Goal: Browse casually: Explore the website without a specific task or goal

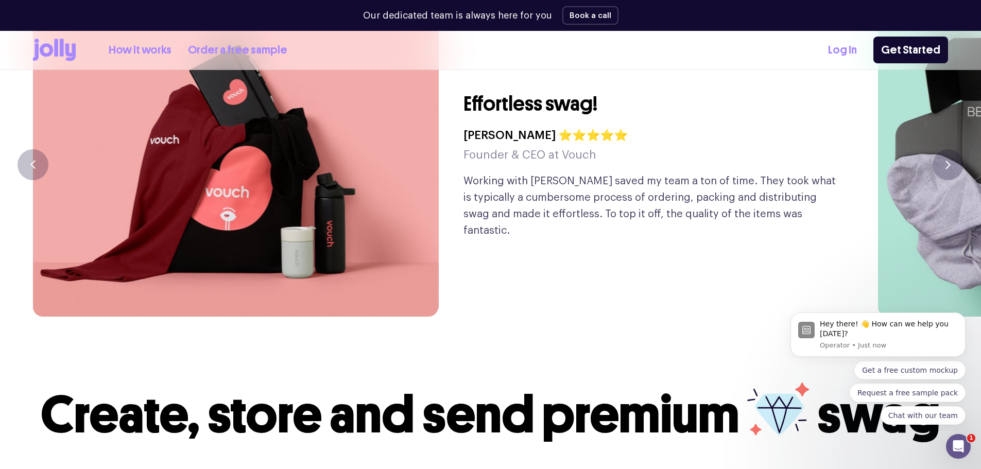
scroll to position [2522, 0]
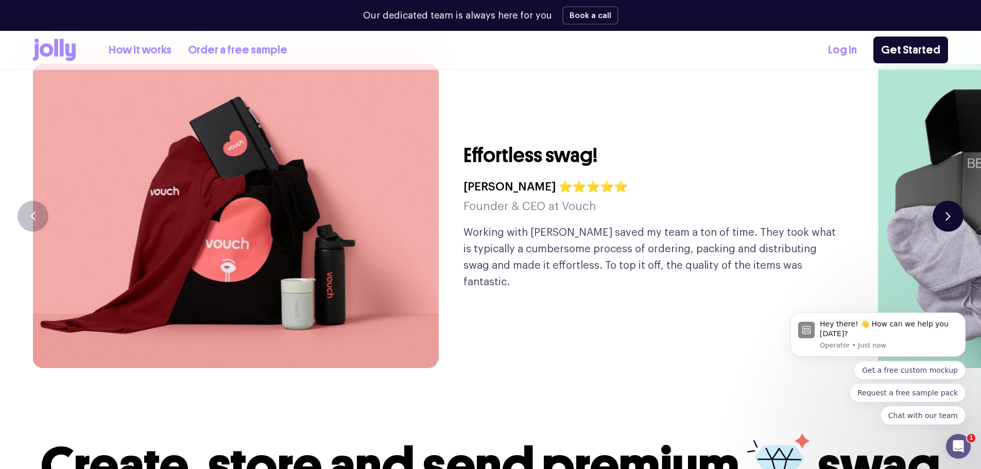
click at [951, 201] on button "button" at bounding box center [947, 216] width 31 height 31
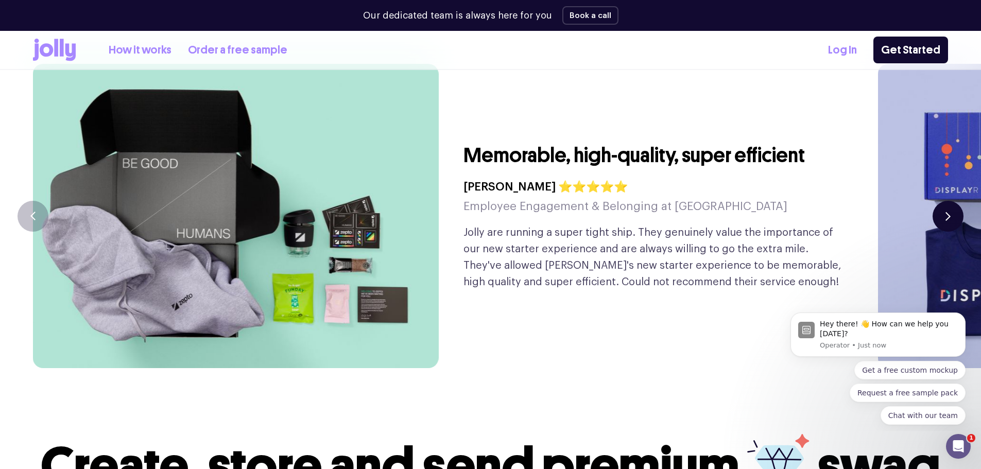
click at [953, 201] on button "button" at bounding box center [947, 216] width 31 height 31
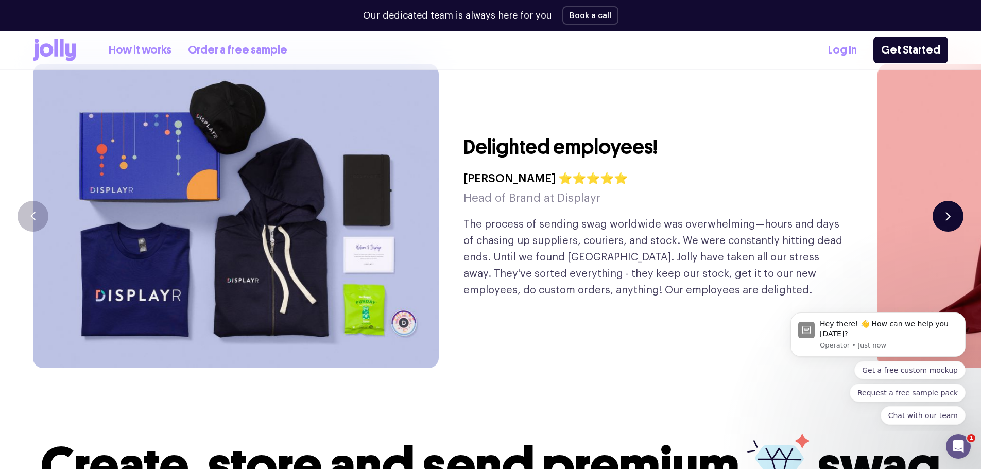
click at [950, 201] on button "button" at bounding box center [947, 216] width 31 height 31
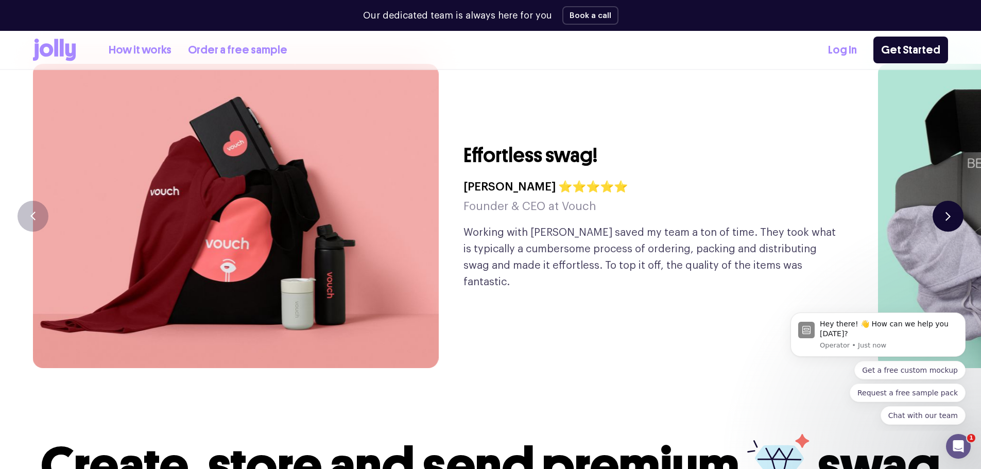
click at [950, 201] on button "button" at bounding box center [947, 216] width 31 height 31
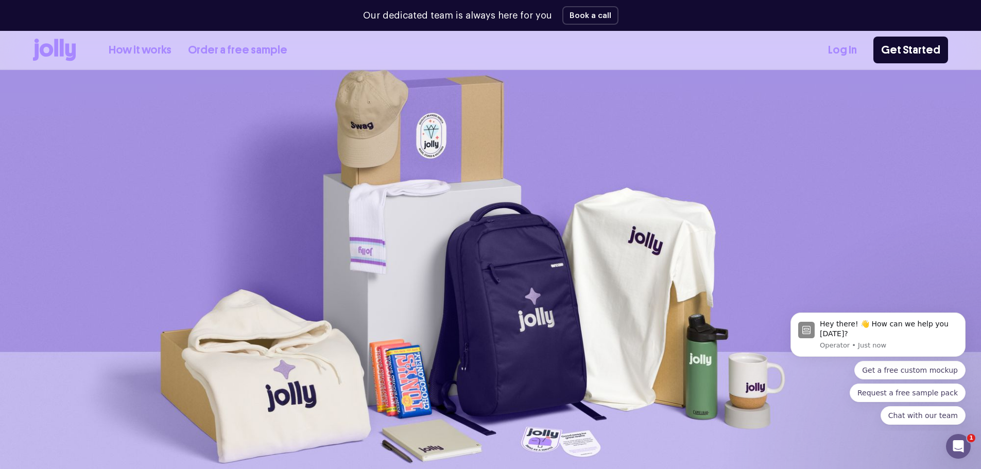
scroll to position [0, 0]
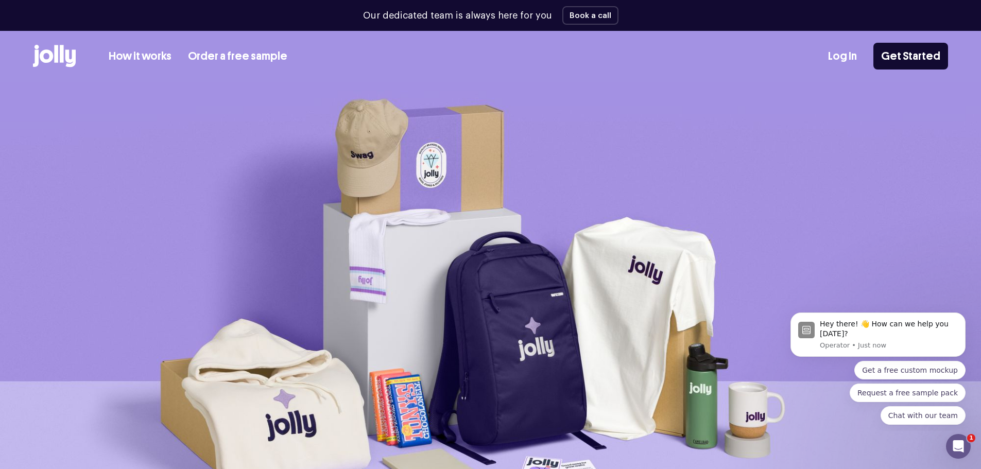
click at [128, 55] on link "How it works" at bounding box center [140, 56] width 63 height 17
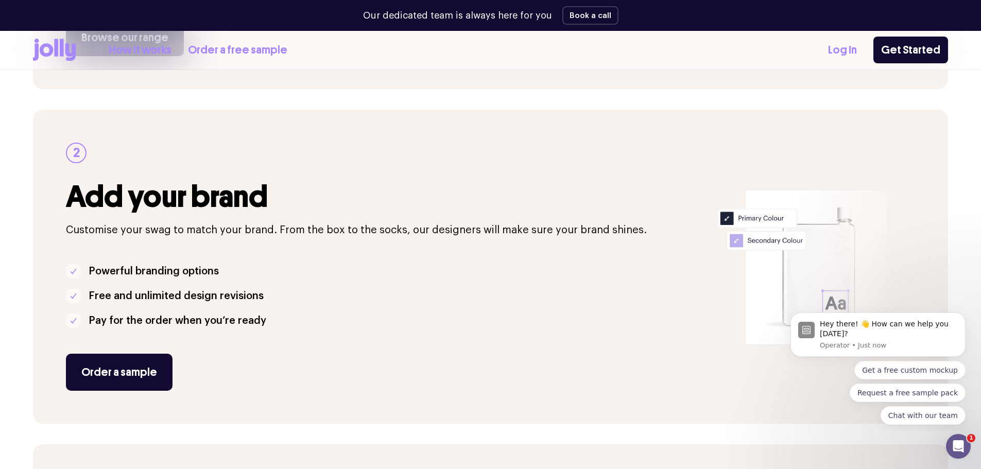
scroll to position [515, 0]
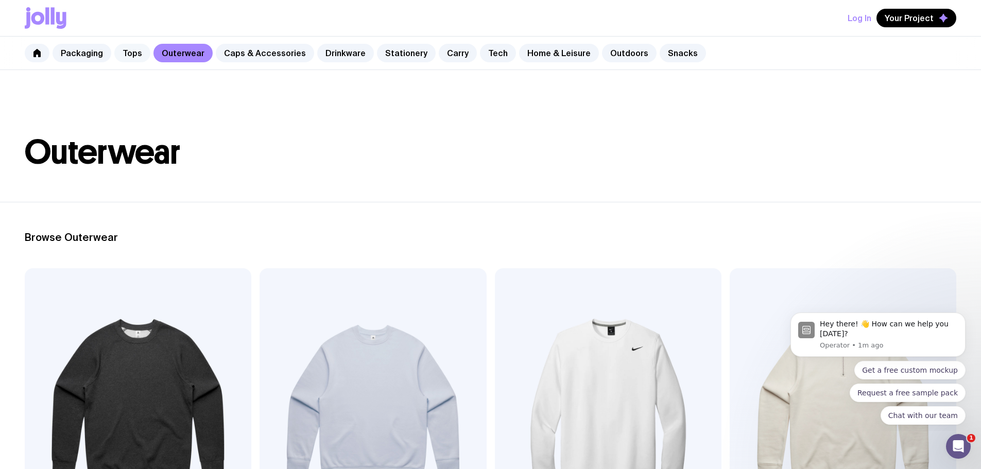
click at [136, 49] on link "Tops" at bounding box center [132, 53] width 36 height 19
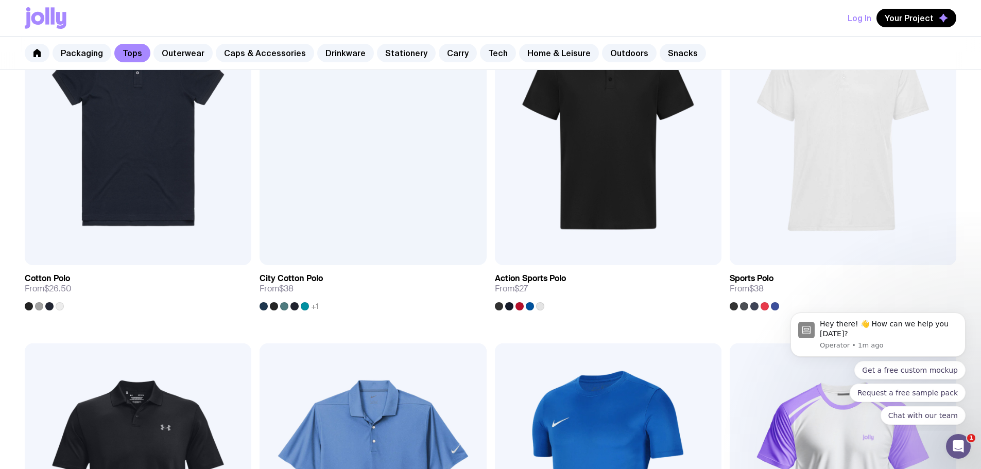
scroll to position [710, 0]
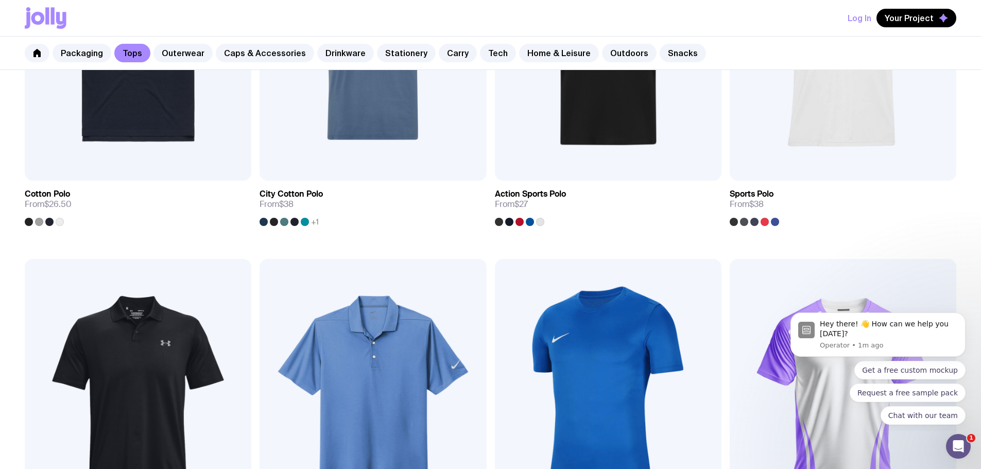
click at [50, 55] on div "Packaging Tops Outerwear Caps & Accessories Drinkware Stationery Carry Tech Hom…" at bounding box center [490, 53] width 981 height 33
click at [58, 53] on link "Packaging" at bounding box center [82, 53] width 59 height 19
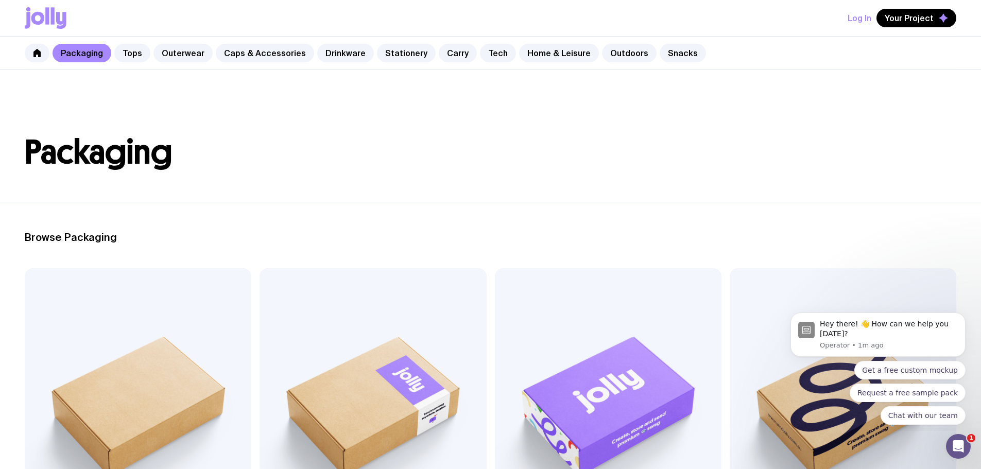
click at [148, 59] on div "Packaging Tops Outerwear Caps & Accessories Drinkware Stationery Carry Tech Hom…" at bounding box center [490, 53] width 981 height 33
click at [135, 59] on link "Tops" at bounding box center [132, 53] width 36 height 19
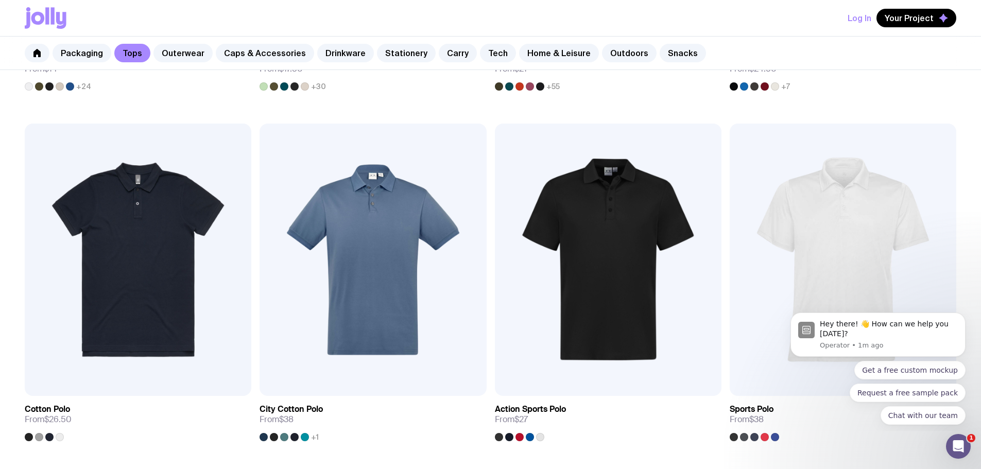
scroll to position [669, 0]
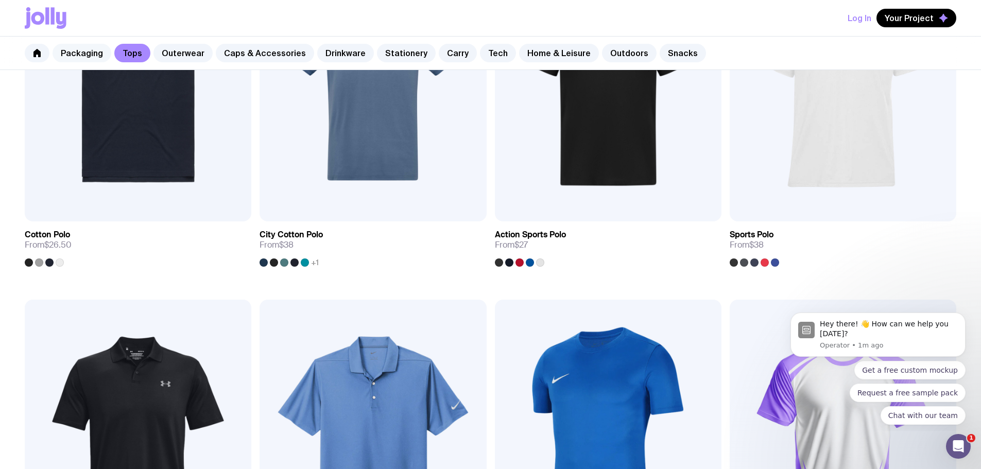
click at [75, 56] on link "Packaging" at bounding box center [82, 53] width 59 height 19
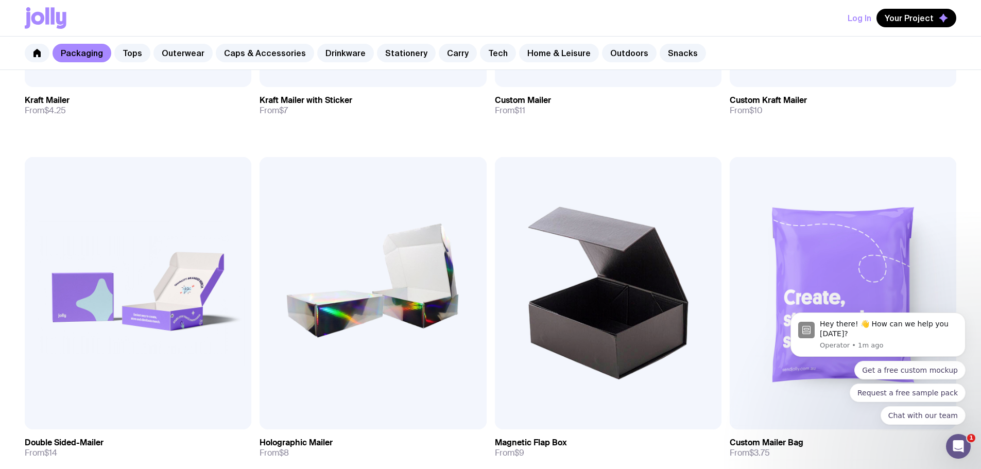
scroll to position [463, 0]
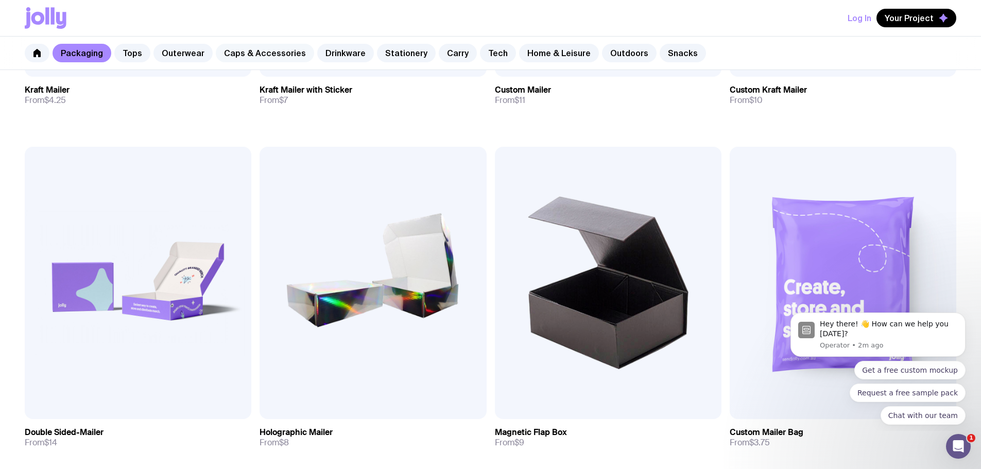
click at [261, 52] on link "Caps & Accessories" at bounding box center [265, 53] width 98 height 19
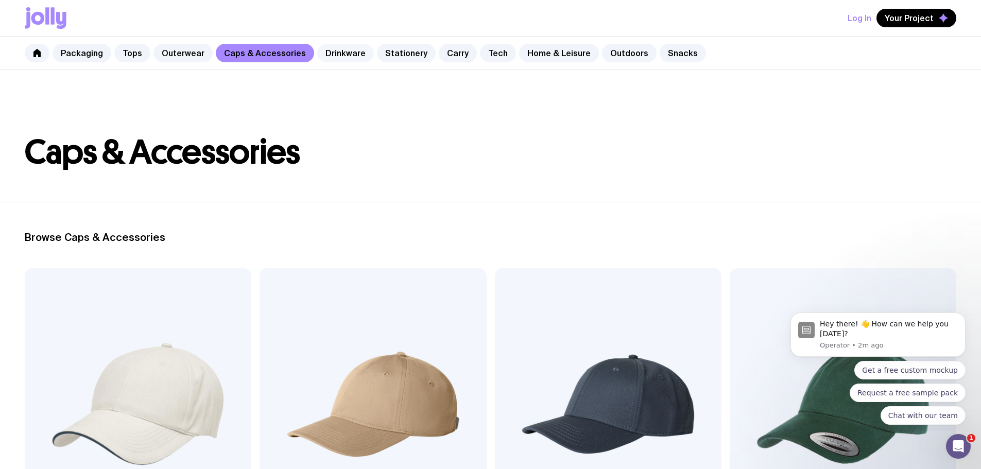
click at [333, 56] on link "Drinkware" at bounding box center [345, 53] width 57 height 19
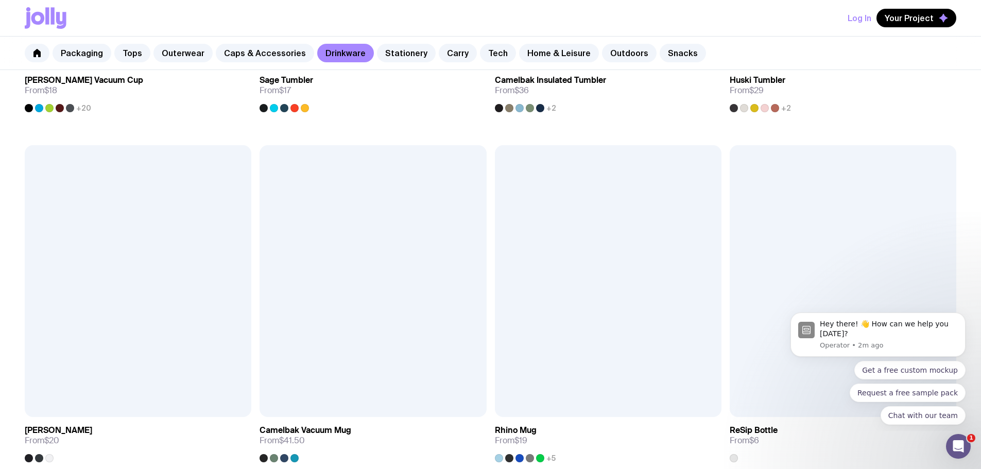
scroll to position [875, 0]
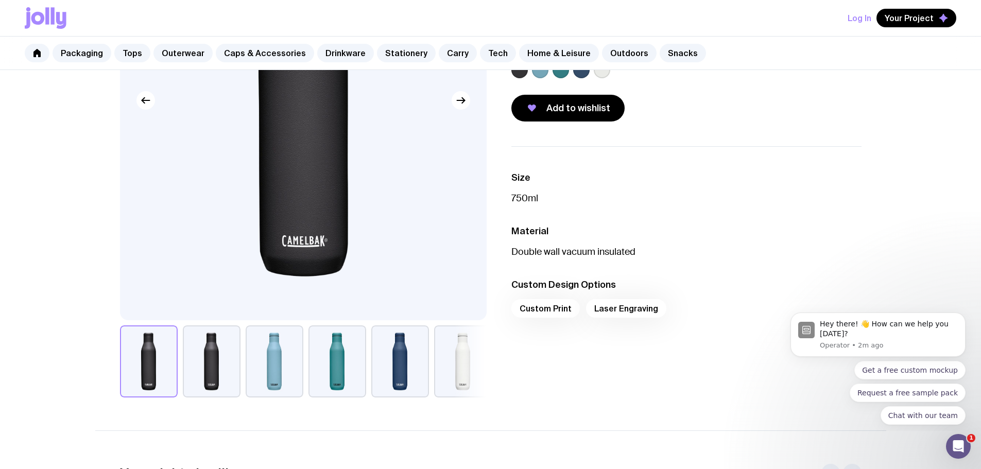
click at [211, 374] on button "button" at bounding box center [212, 361] width 58 height 72
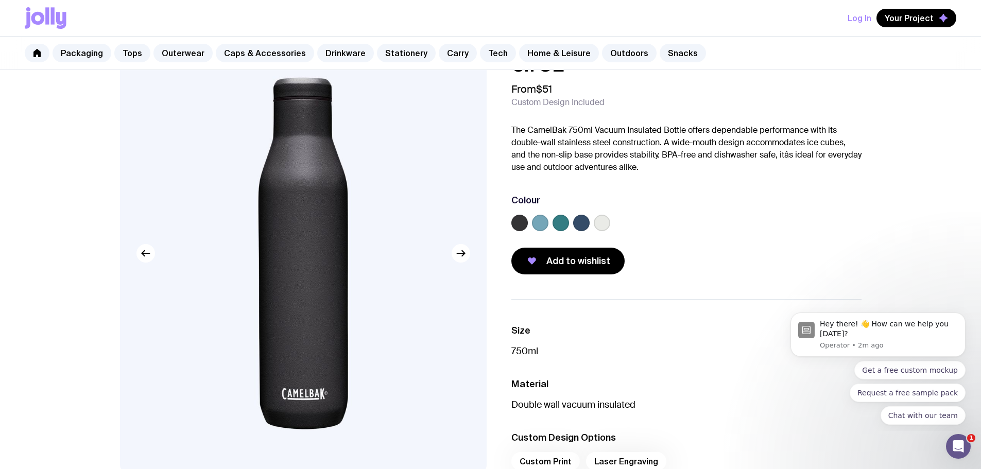
scroll to position [51, 0]
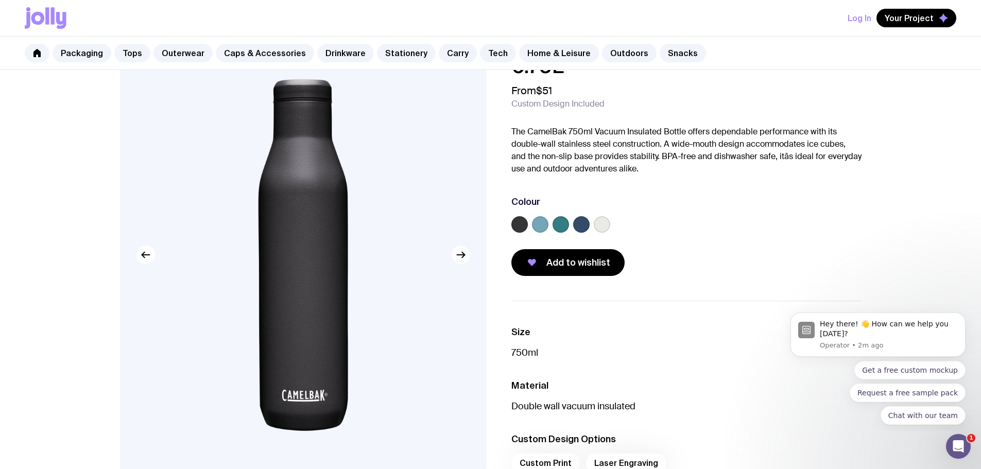
click at [464, 261] on button "button" at bounding box center [460, 255] width 19 height 19
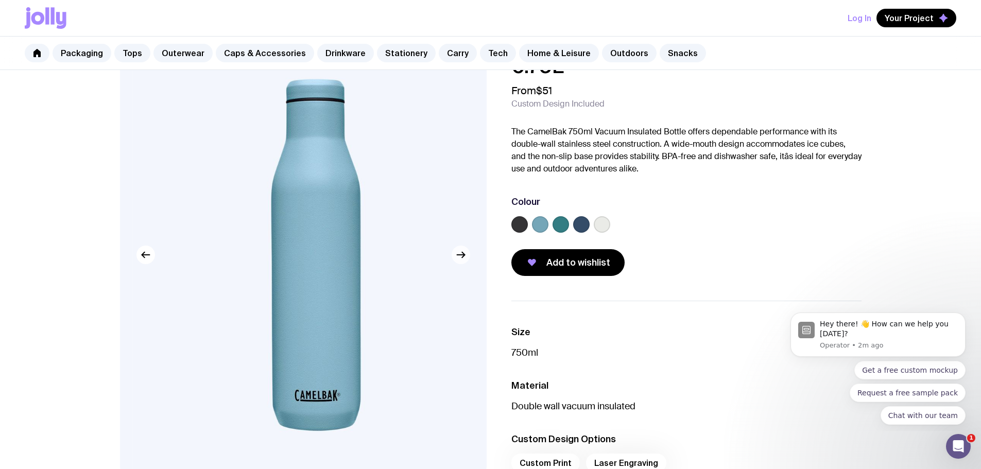
click at [464, 261] on button "button" at bounding box center [460, 255] width 19 height 19
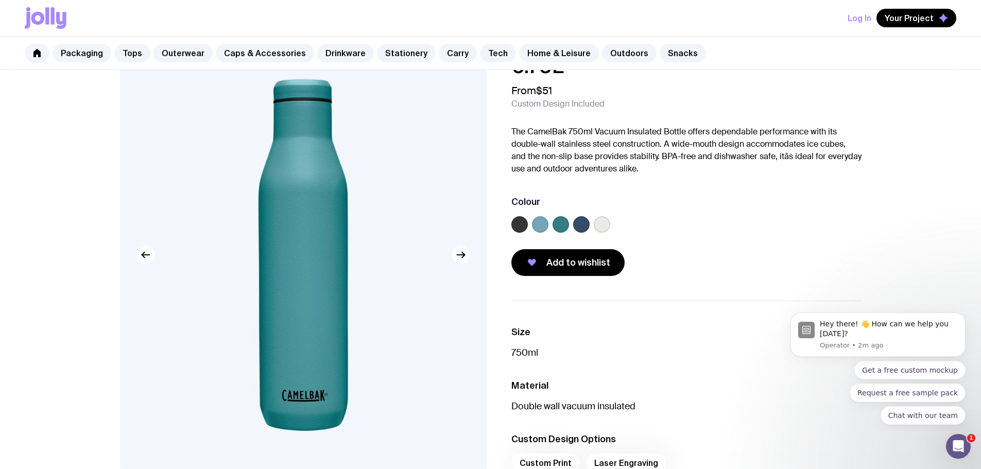
click at [464, 261] on button "button" at bounding box center [460, 255] width 19 height 19
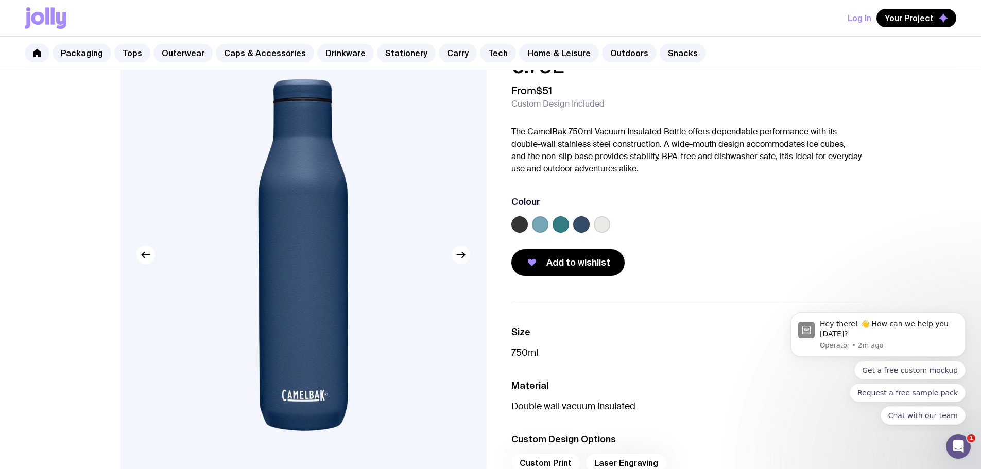
click at [464, 261] on button "button" at bounding box center [460, 255] width 19 height 19
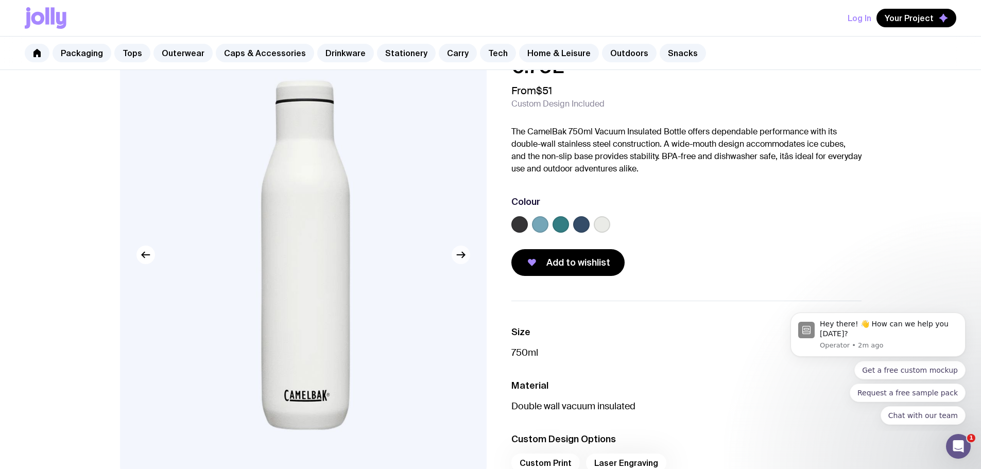
click at [464, 261] on button "button" at bounding box center [460, 255] width 19 height 19
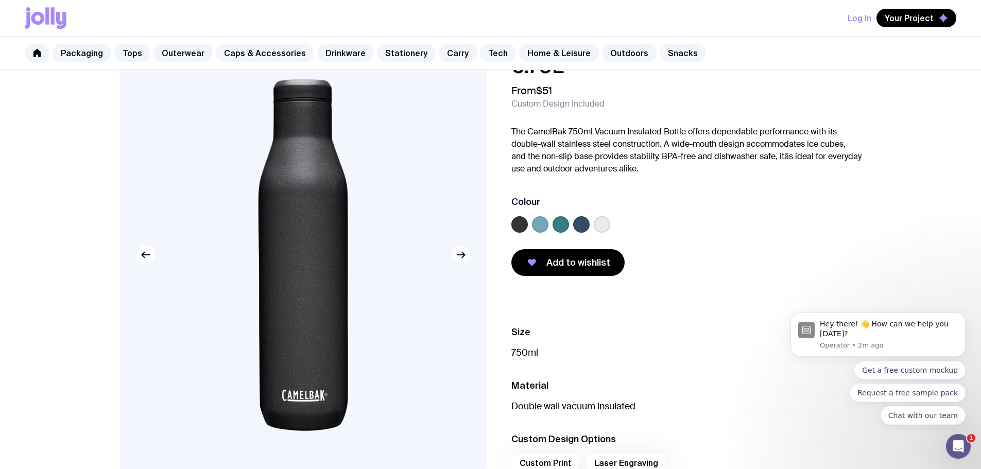
click at [464, 261] on button "button" at bounding box center [460, 255] width 19 height 19
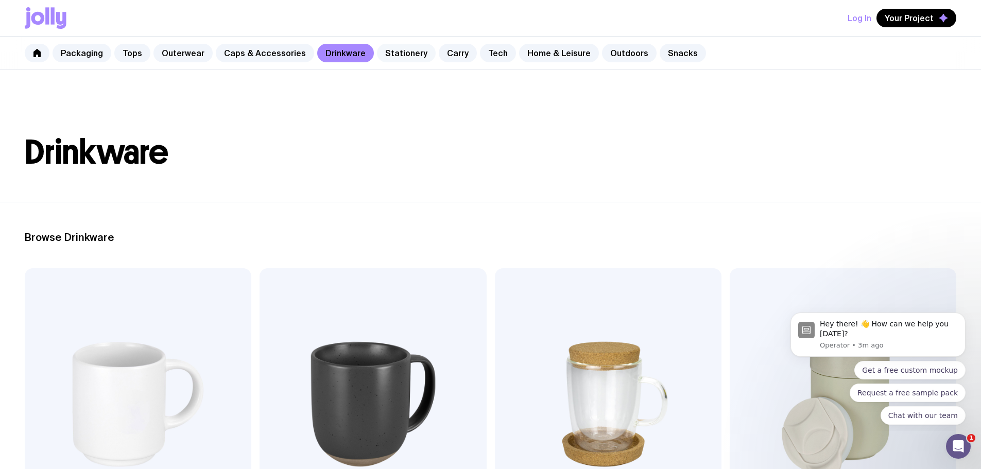
click at [402, 51] on link "Stationery" at bounding box center [406, 53] width 59 height 19
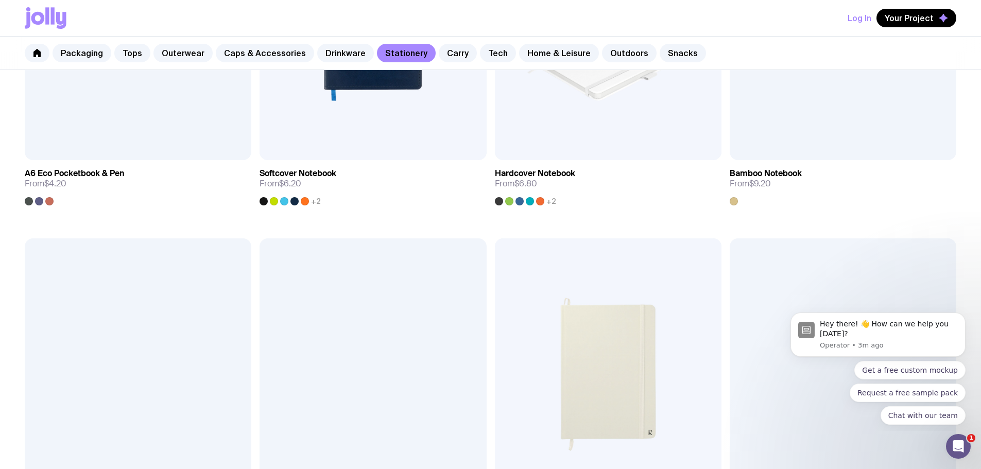
scroll to position [1081, 0]
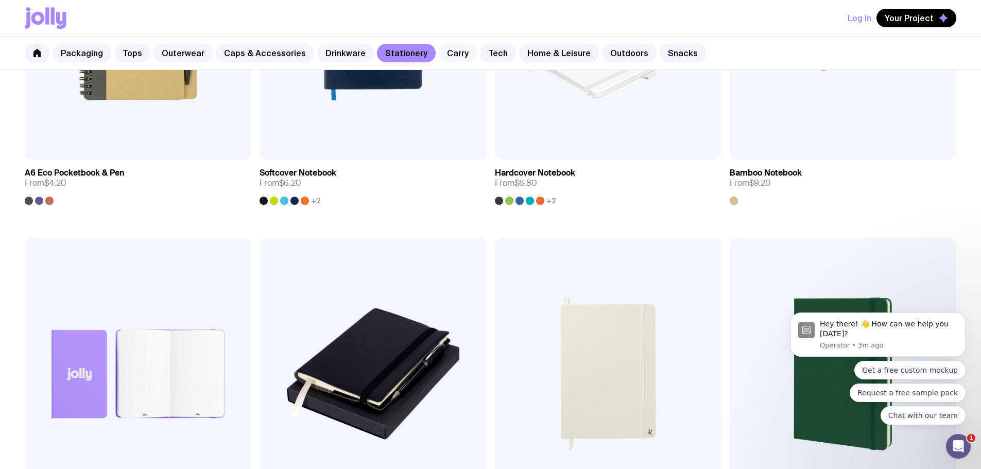
click at [444, 50] on link "Carry" at bounding box center [458, 53] width 38 height 19
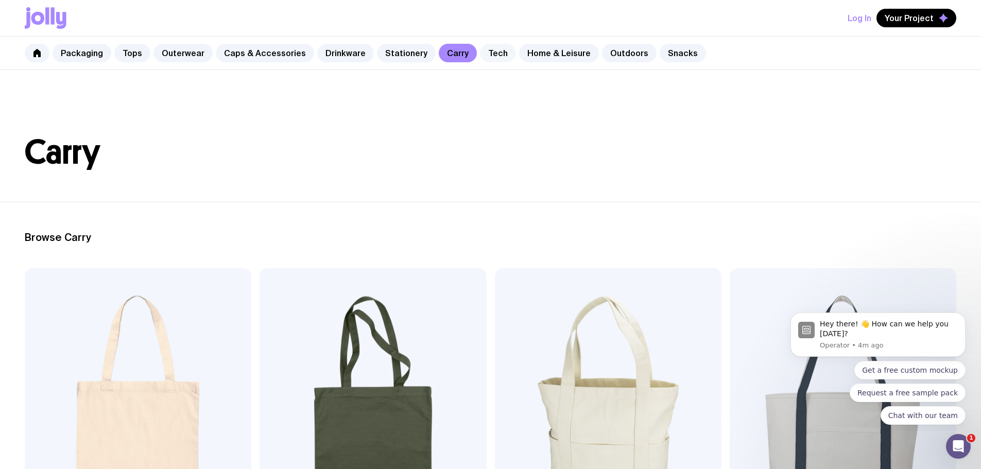
click at [494, 58] on link "Tech" at bounding box center [498, 53] width 36 height 19
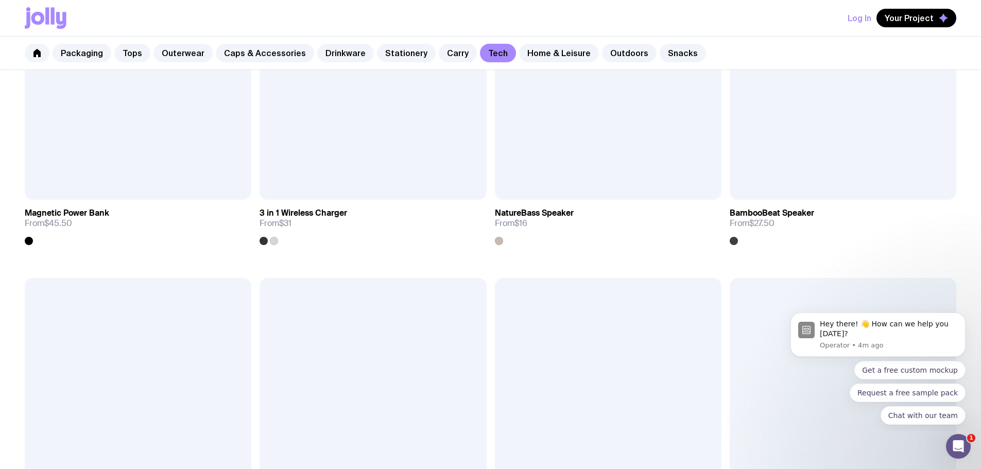
scroll to position [1029, 0]
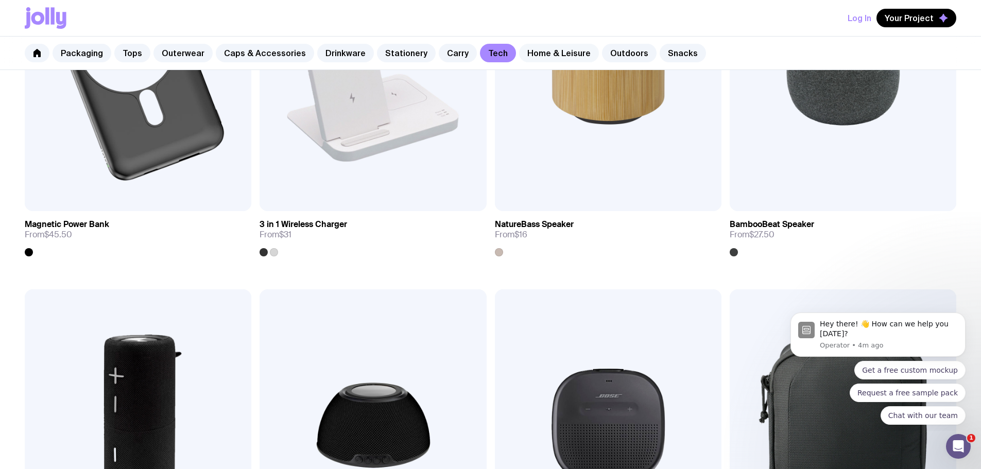
click at [537, 50] on link "Home & Leisure" at bounding box center [559, 53] width 80 height 19
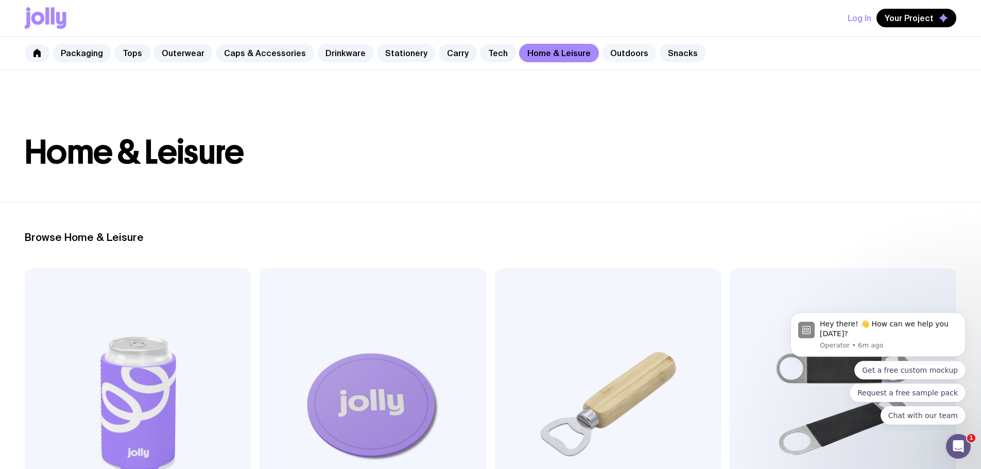
click at [602, 47] on link "Outdoors" at bounding box center [629, 53] width 55 height 19
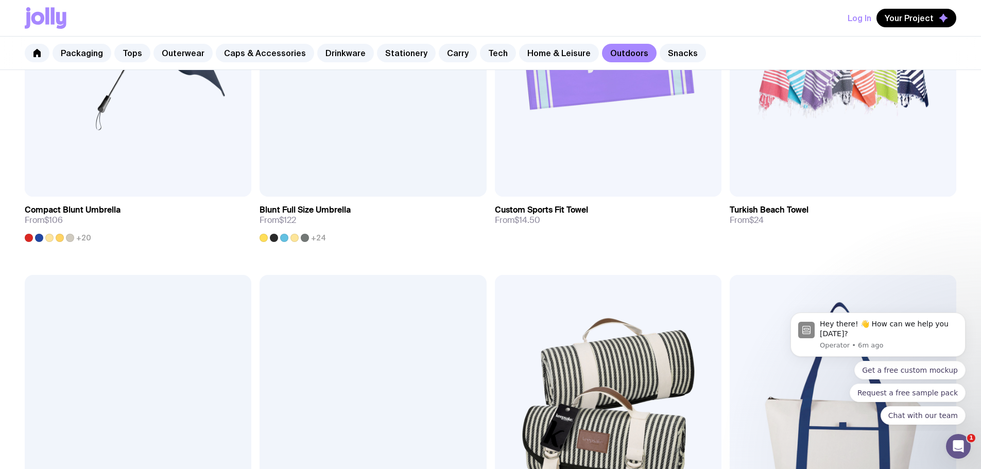
scroll to position [721, 0]
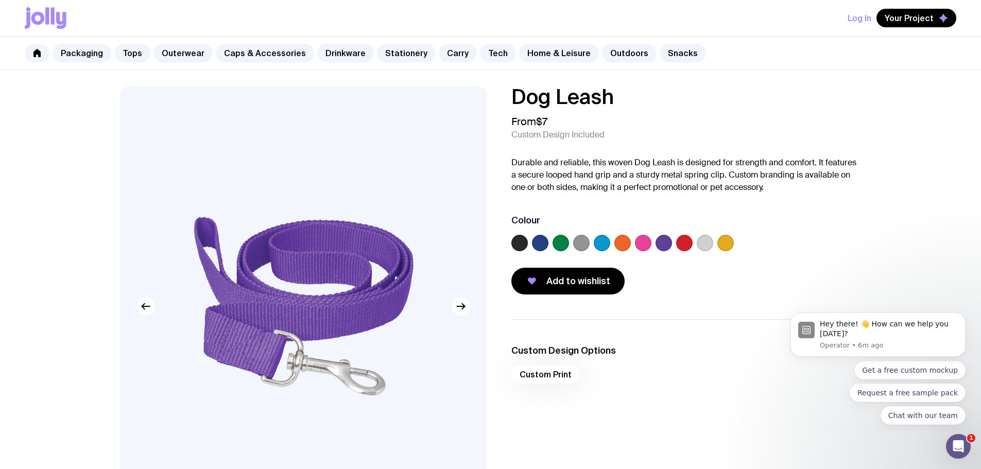
click at [601, 242] on label at bounding box center [601, 243] width 16 height 16
click at [0, 0] on input "radio" at bounding box center [0, 0] width 0 height 0
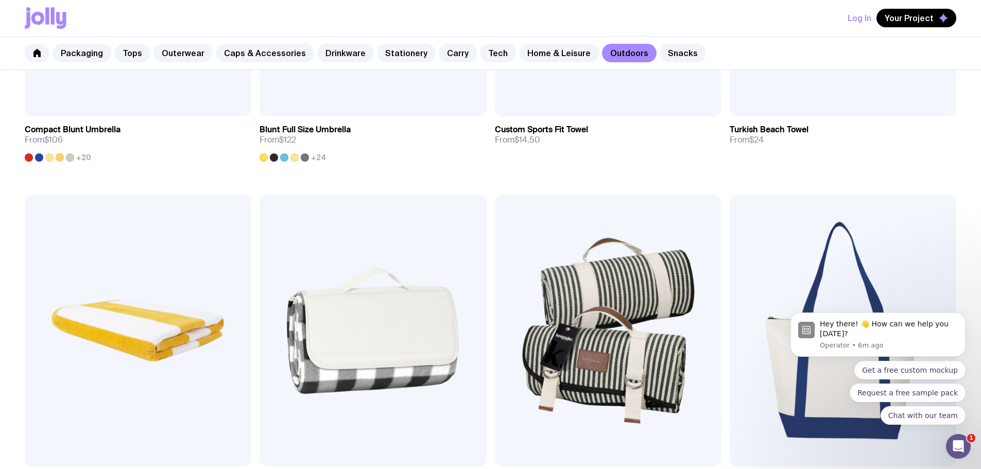
scroll to position [966, 0]
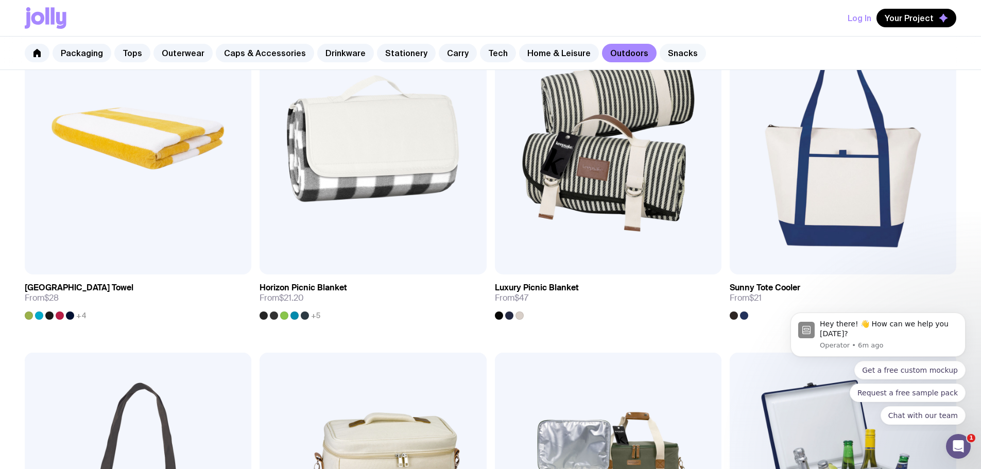
click at [659, 53] on link "Snacks" at bounding box center [682, 53] width 46 height 19
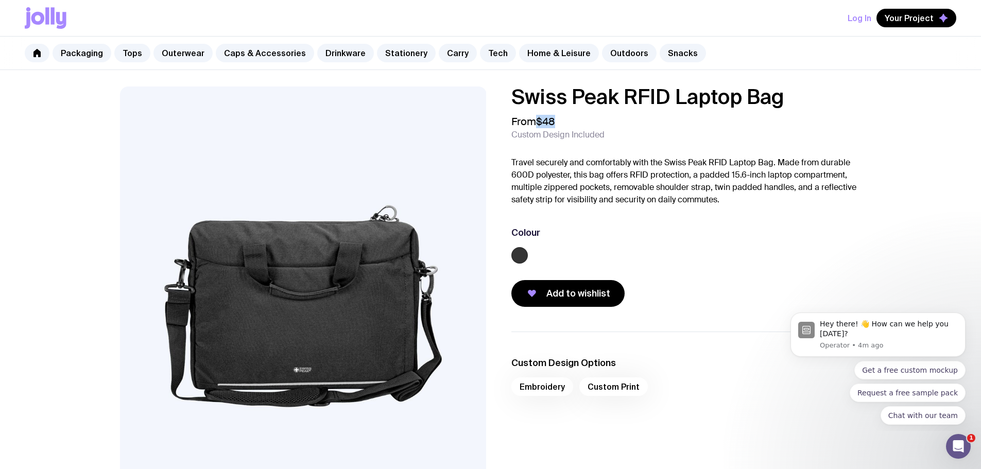
drag, startPoint x: 562, startPoint y: 117, endPoint x: 533, endPoint y: 118, distance: 28.3
click at [533, 118] on div "From $48 Custom Design Included" at bounding box center [686, 127] width 350 height 25
click at [576, 117] on div "From $48 Custom Design Included" at bounding box center [686, 127] width 350 height 25
